Goal: Information Seeking & Learning: Learn about a topic

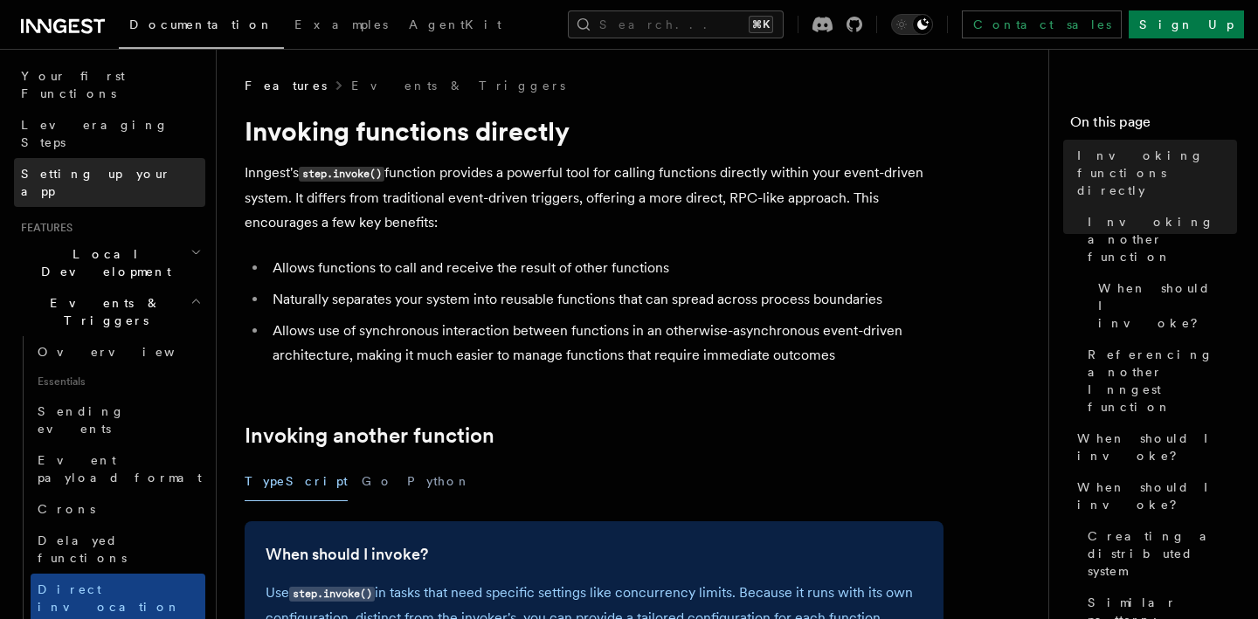
scroll to position [223, 0]
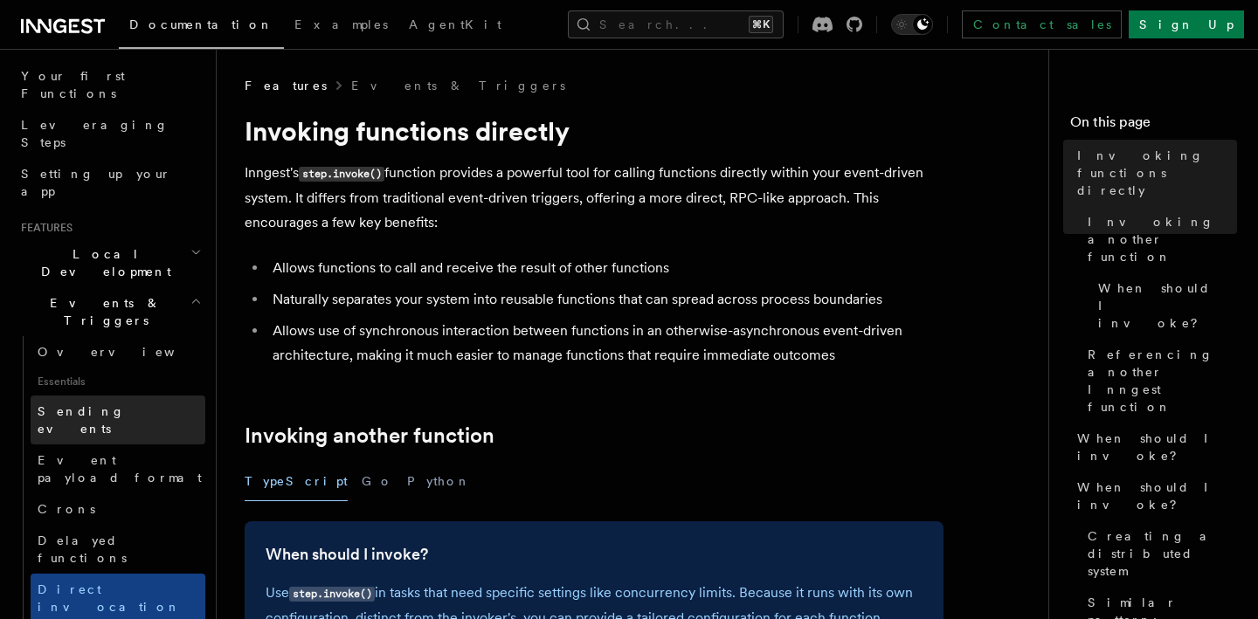
click at [127, 396] on link "Sending events" at bounding box center [118, 420] width 175 height 49
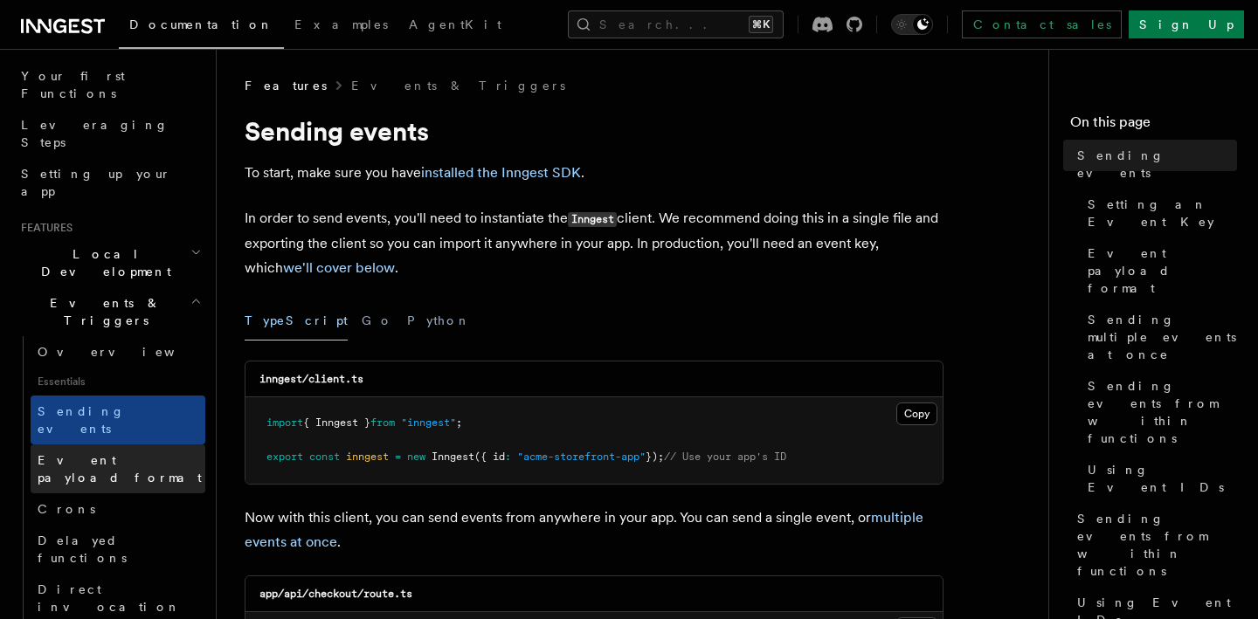
click at [114, 453] on span "Event payload format" at bounding box center [120, 468] width 164 height 31
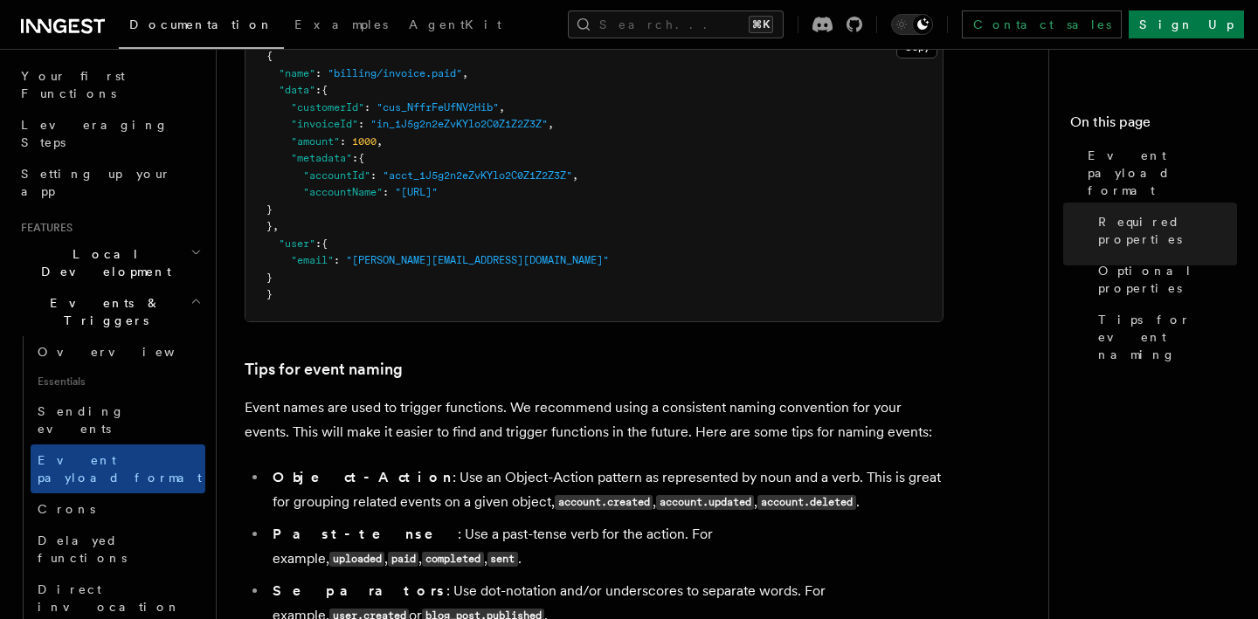
scroll to position [651, 0]
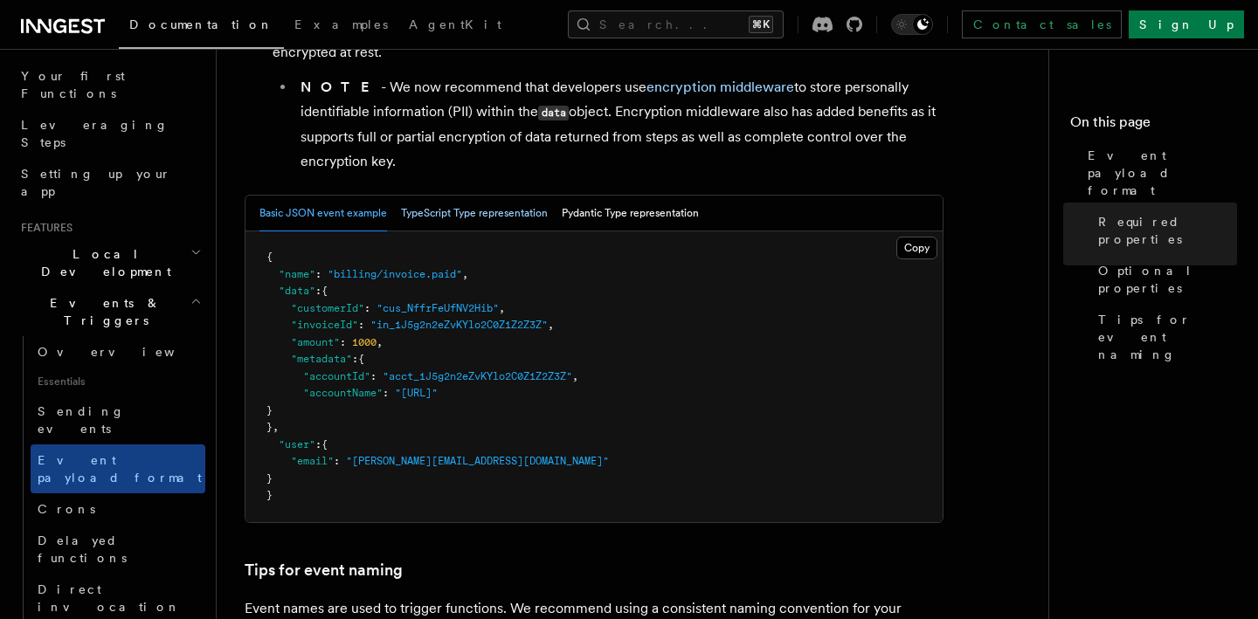
click at [493, 210] on button "TypeScript Type representation" at bounding box center [474, 214] width 147 height 36
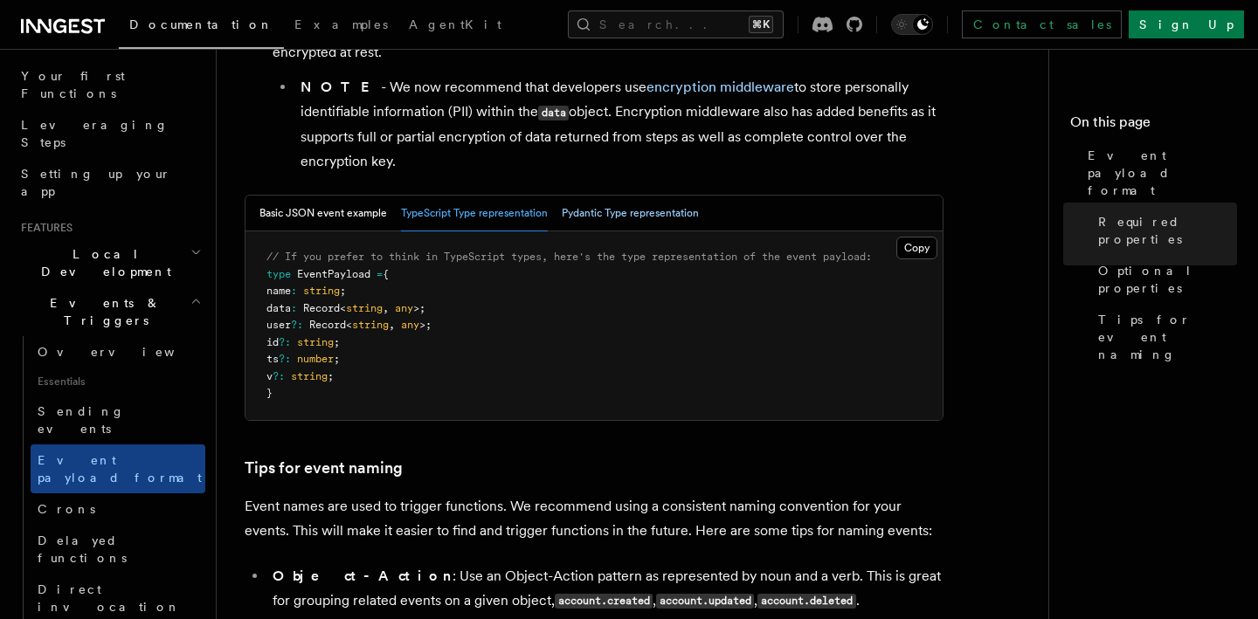
click at [643, 214] on button "Pydantic Type representation" at bounding box center [630, 214] width 137 height 36
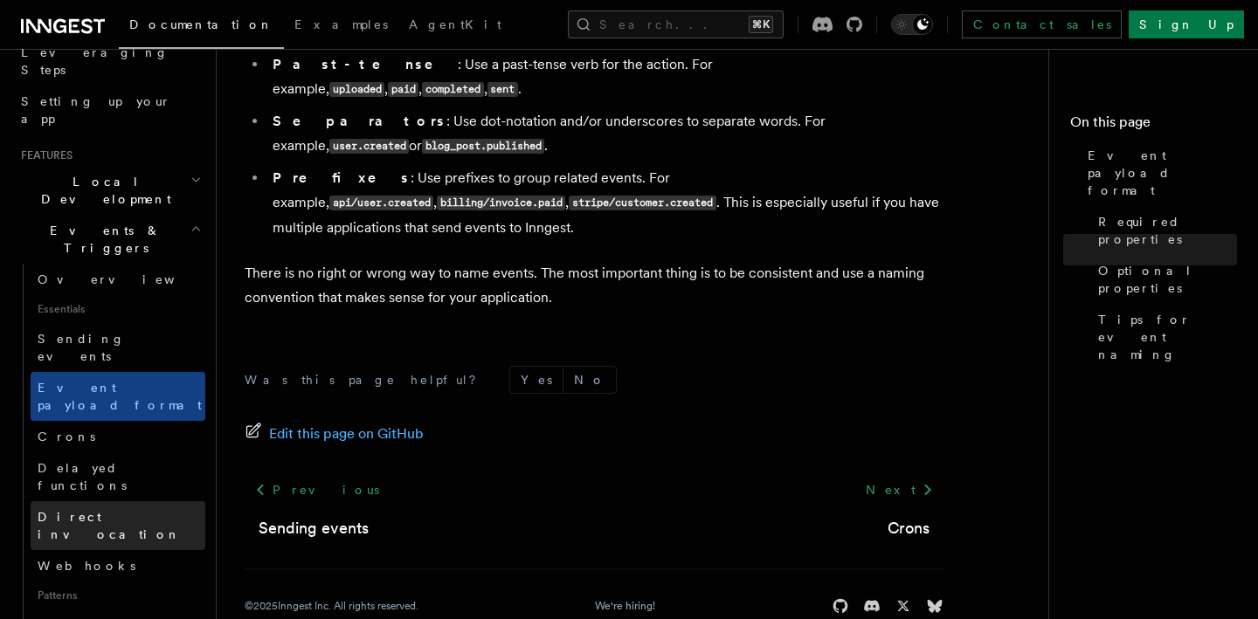
scroll to position [301, 0]
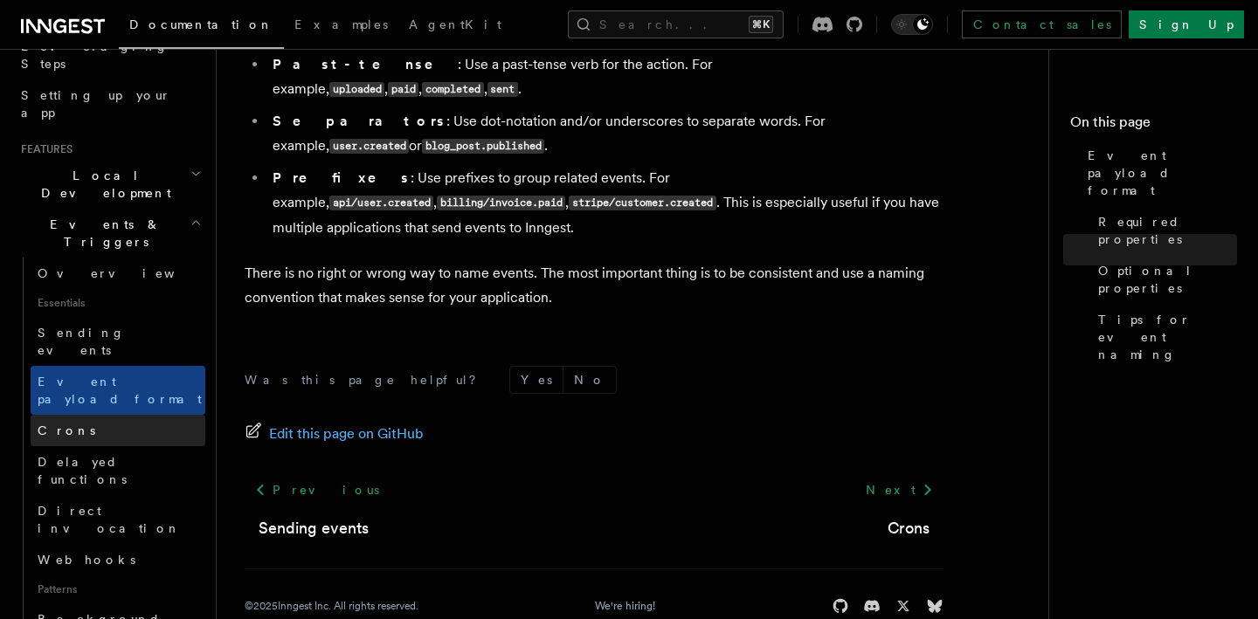
click at [128, 415] on link "Crons" at bounding box center [118, 430] width 175 height 31
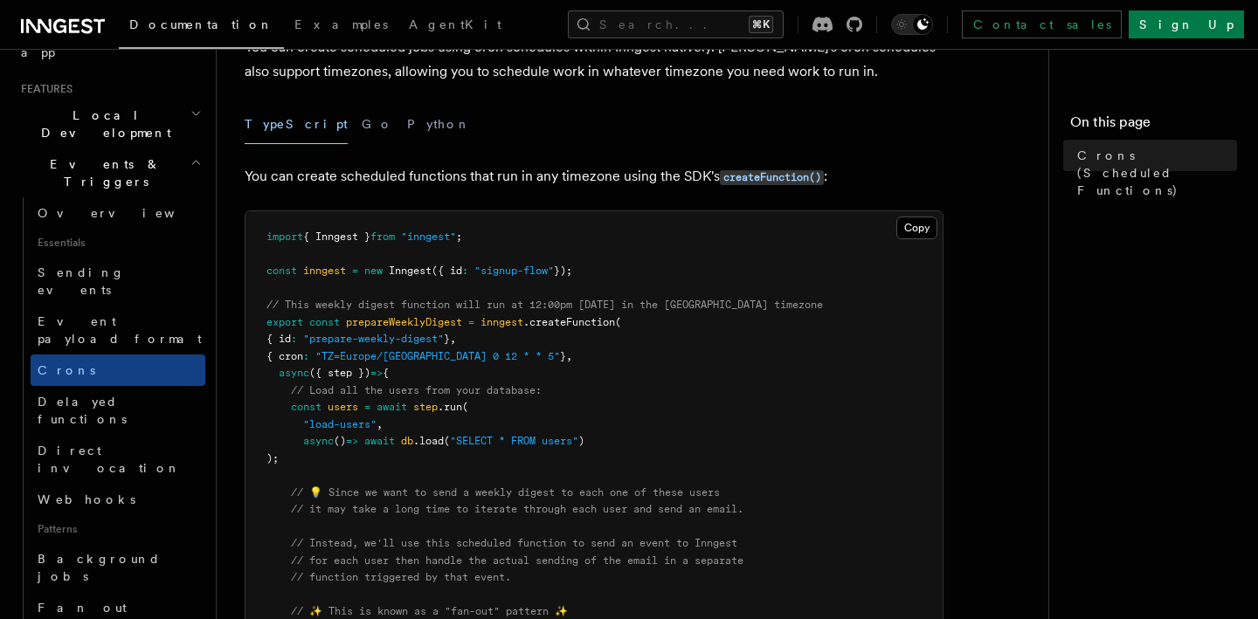
scroll to position [369, 0]
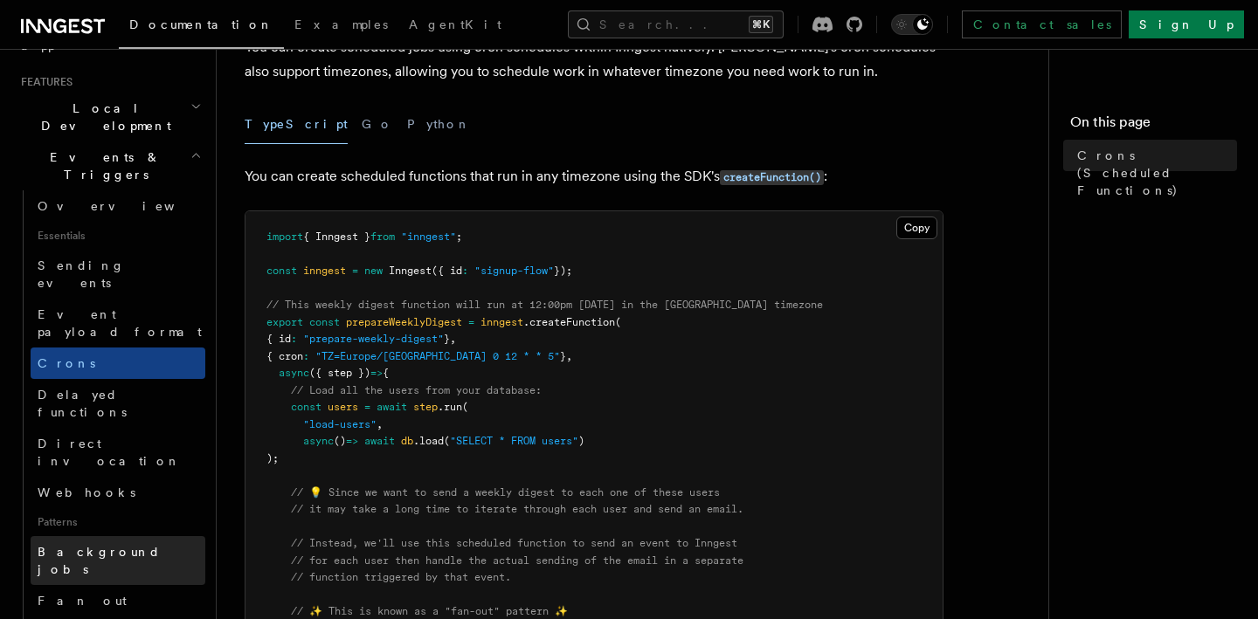
click at [142, 536] on link "Background jobs" at bounding box center [118, 560] width 175 height 49
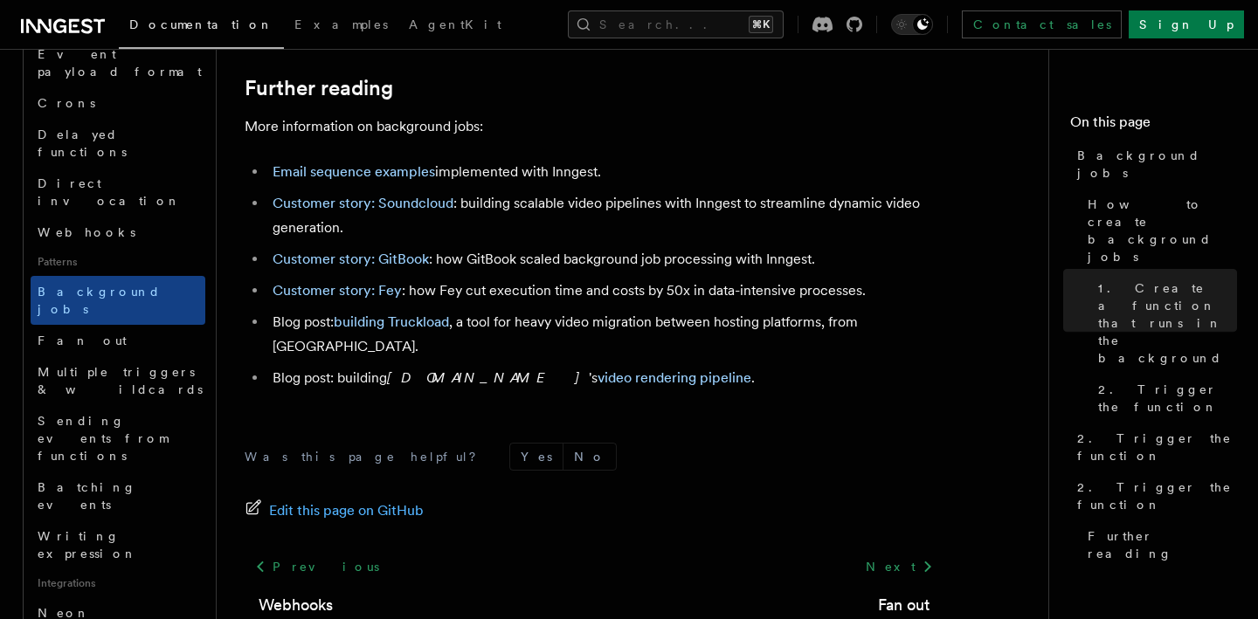
scroll to position [630, 0]
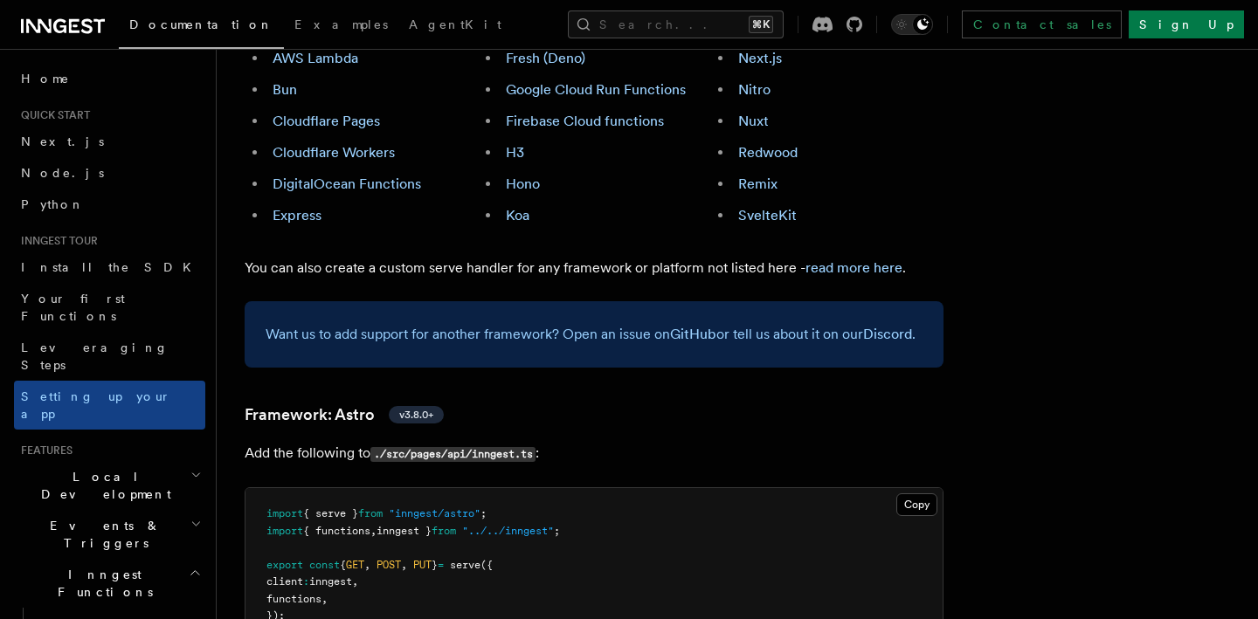
scroll to position [1318, 0]
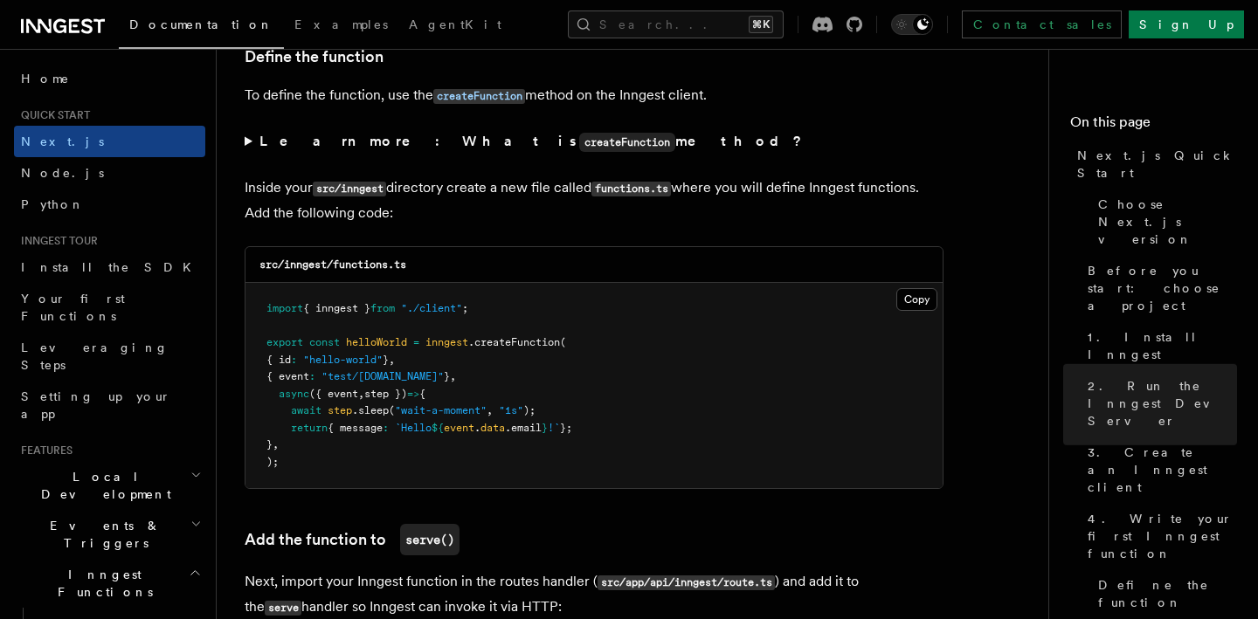
scroll to position [2996, 0]
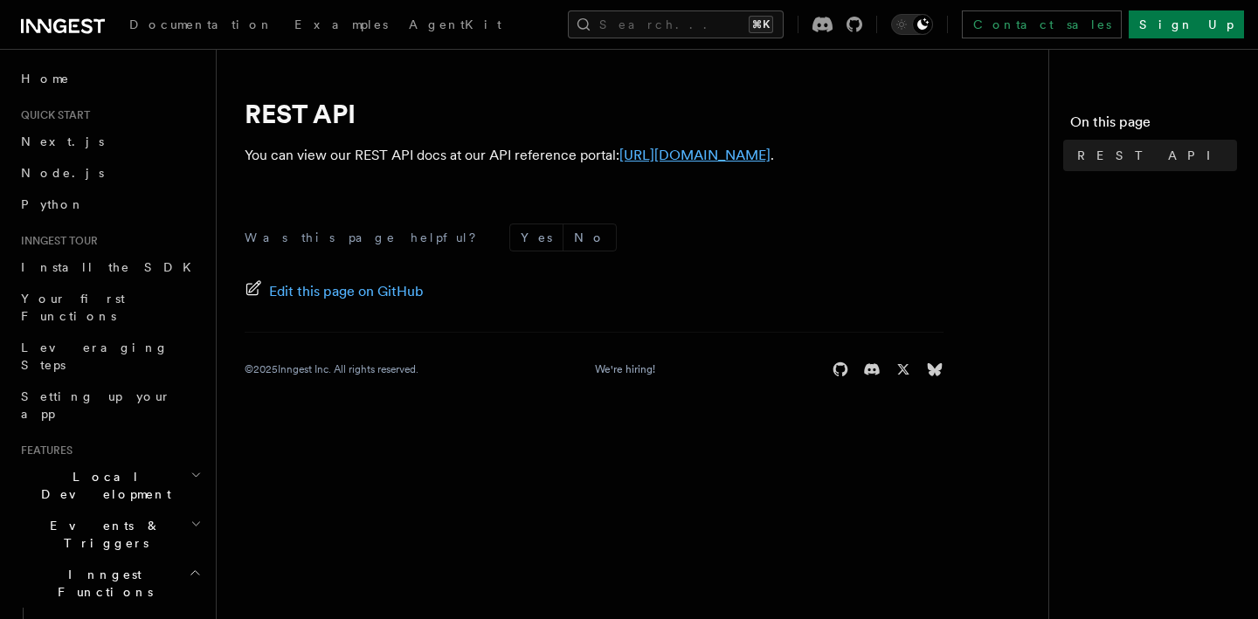
click at [770, 159] on link "https://api-docs.inngest.com/docs/inngest-api" at bounding box center [694, 155] width 151 height 17
